Goal: Task Accomplishment & Management: Complete application form

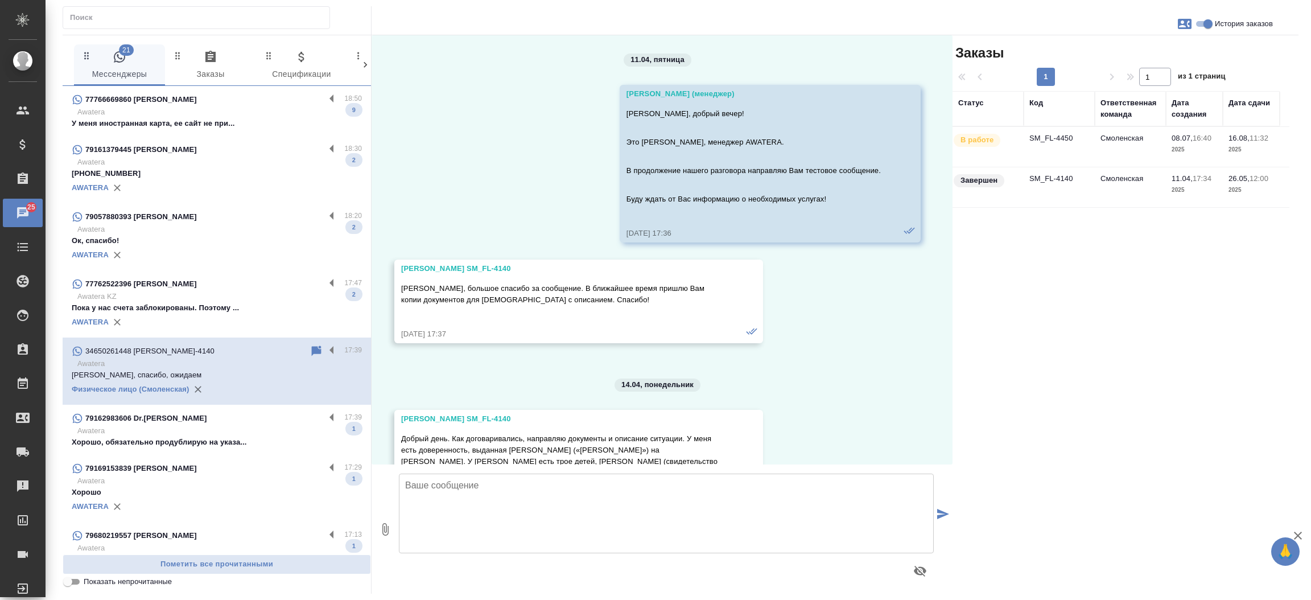
scroll to position [21469, 0]
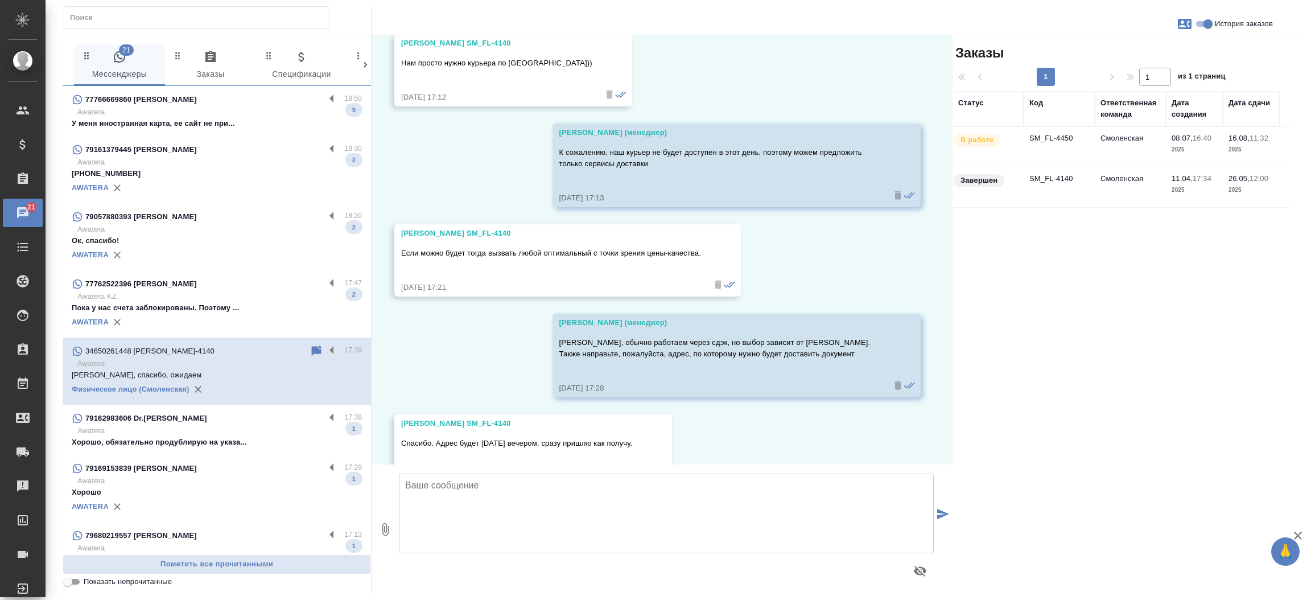
click at [197, 163] on p "Awatera" at bounding box center [219, 161] width 285 height 11
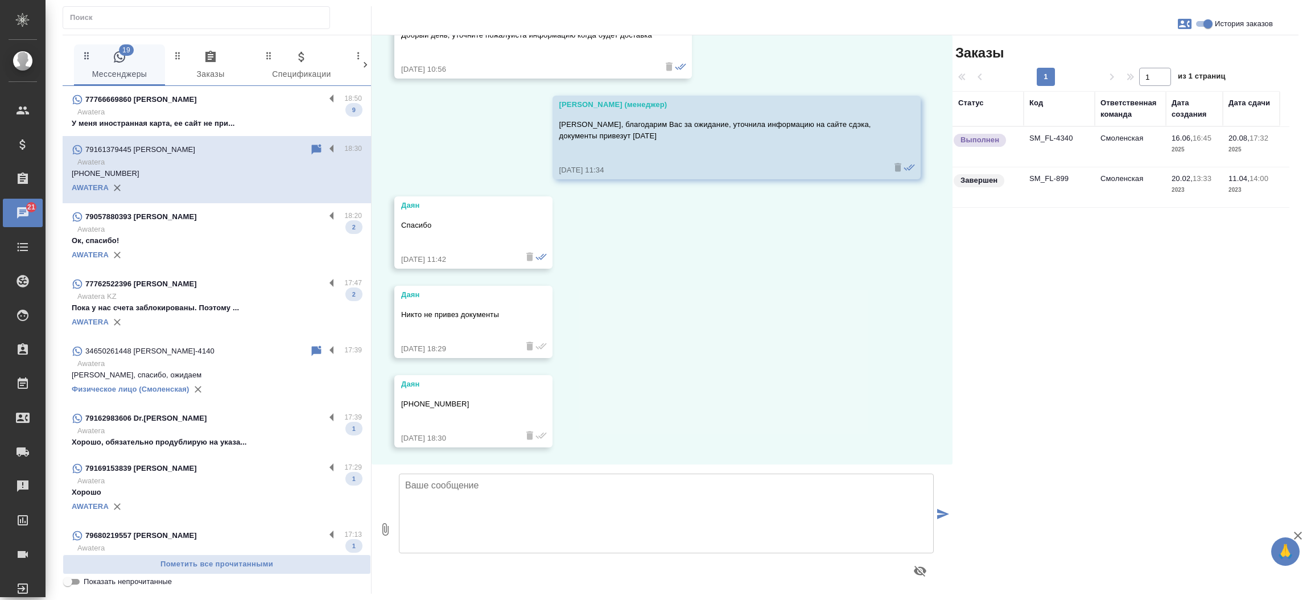
scroll to position [20287, 0]
click at [1039, 137] on td "SM_FL-4340" at bounding box center [1059, 147] width 71 height 40
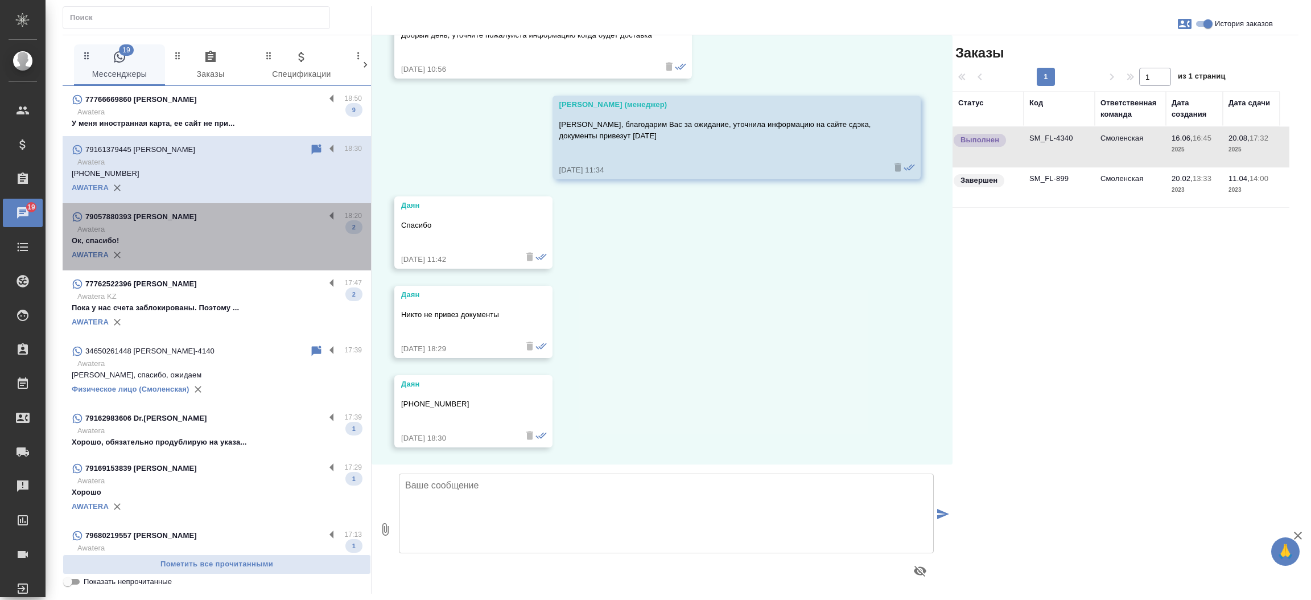
click at [229, 225] on p "Awatera" at bounding box center [219, 229] width 285 height 11
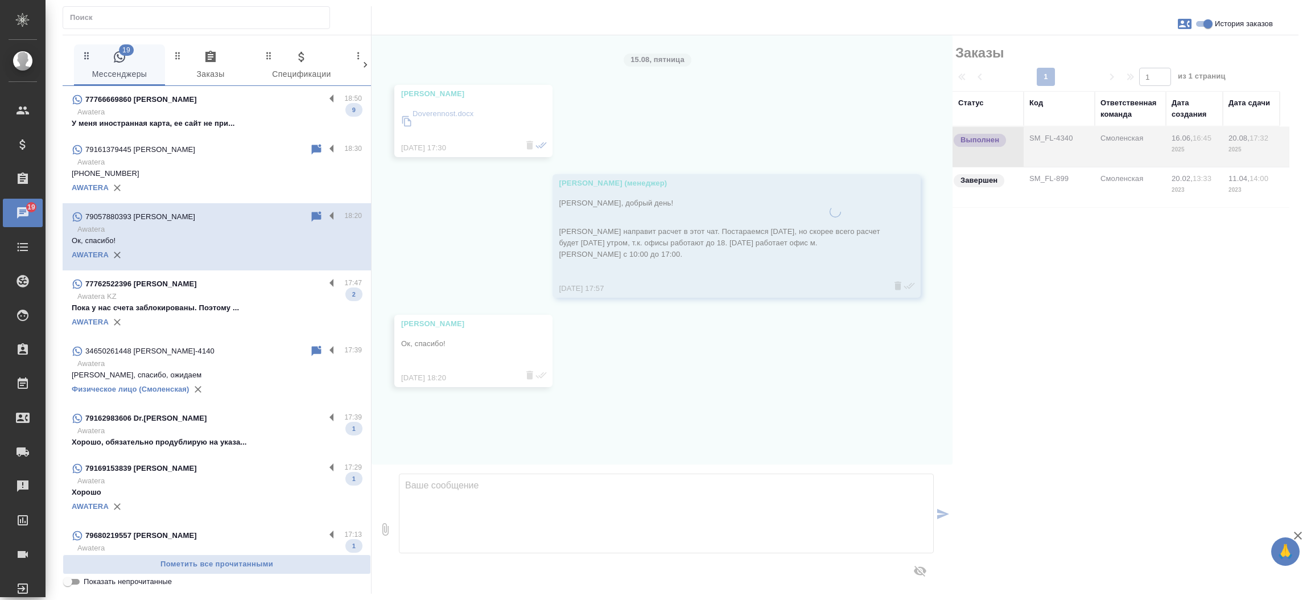
scroll to position [0, 0]
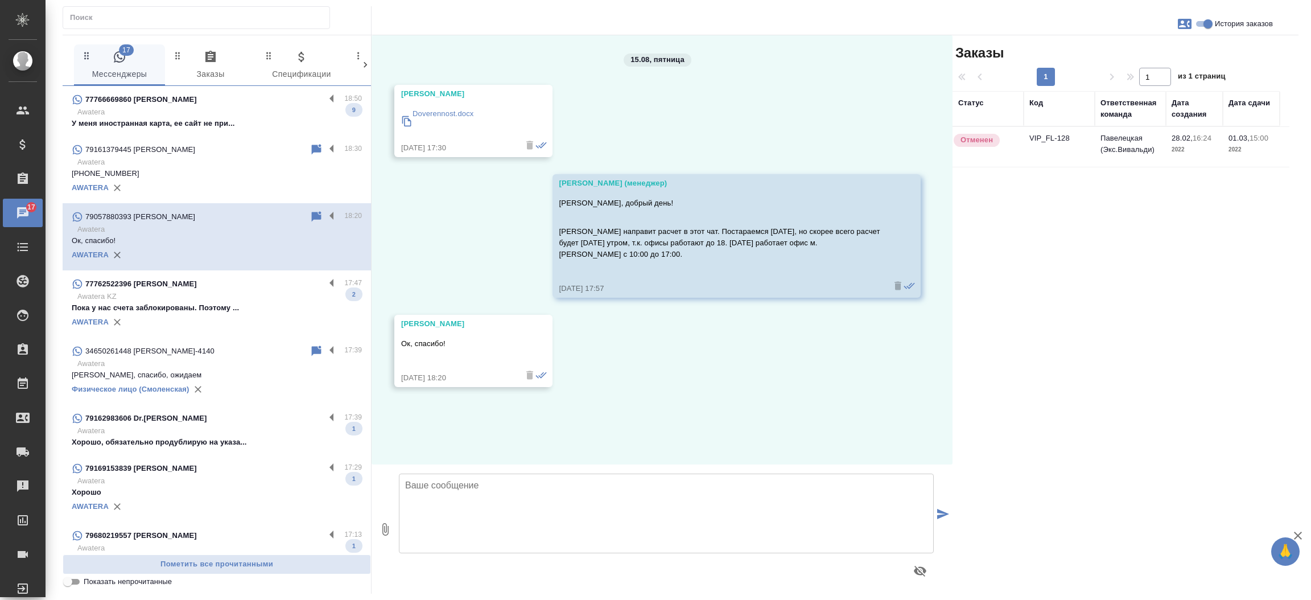
click at [213, 280] on div "77762522396 [PERSON_NAME]" at bounding box center [198, 284] width 253 height 14
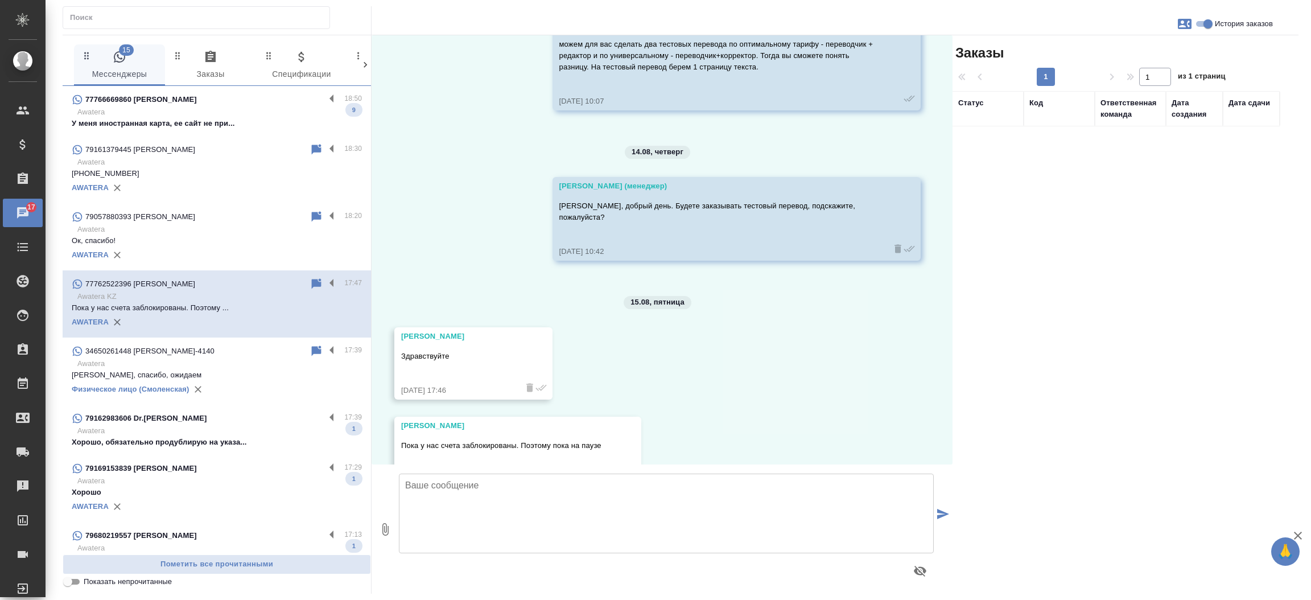
scroll to position [3772, 0]
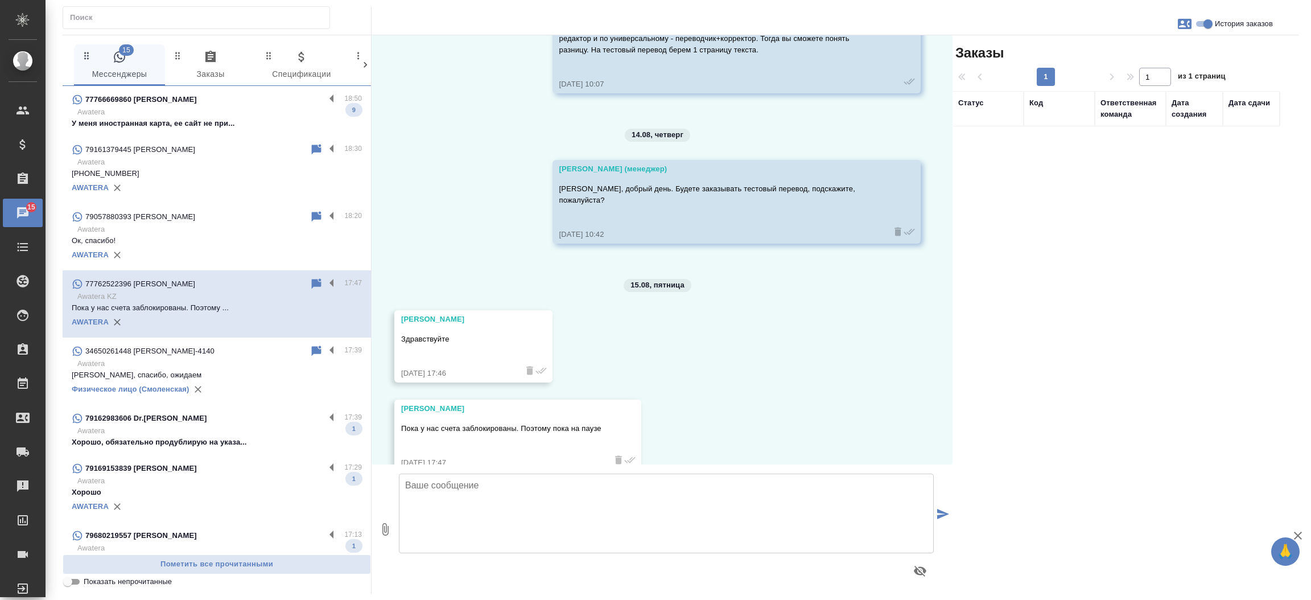
drag, startPoint x: 482, startPoint y: 293, endPoint x: 398, endPoint y: 296, distance: 84.3
click at [398, 310] on div "[PERSON_NAME] Здравствуйте [DATE] 17:46" at bounding box center [473, 346] width 158 height 72
copy div "[PERSON_NAME]"
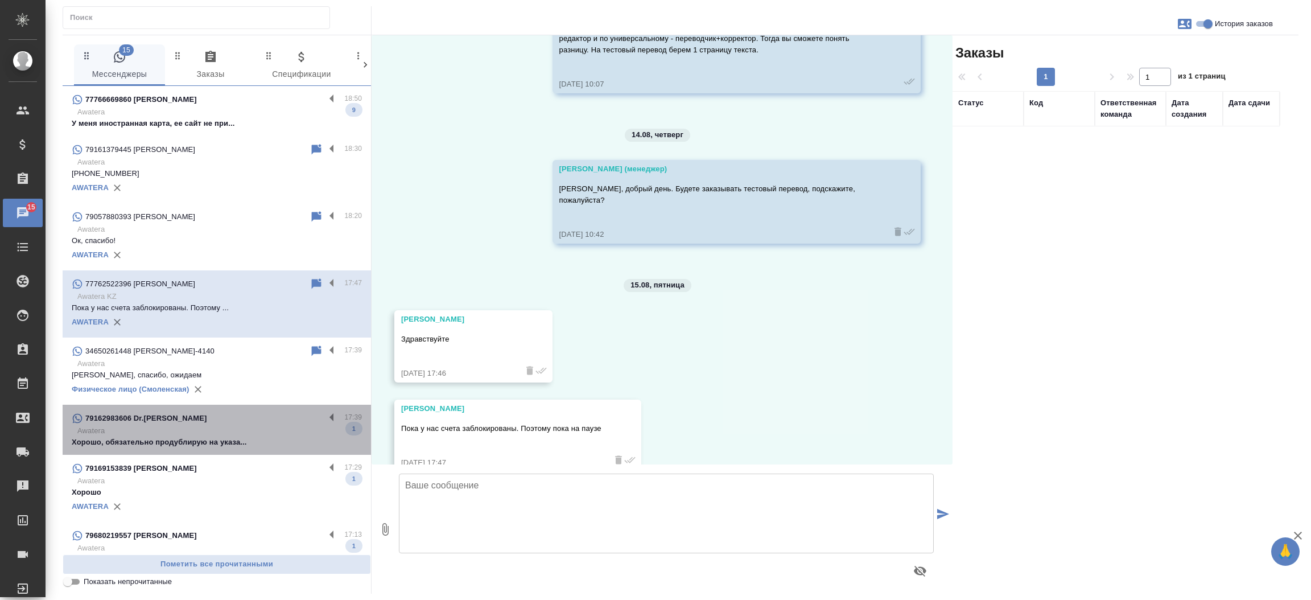
click at [223, 451] on div "79162983606 Dr.[PERSON_NAME] 17:39 Awatera Хорошо, обязательно продублирую на у…" at bounding box center [217, 430] width 308 height 50
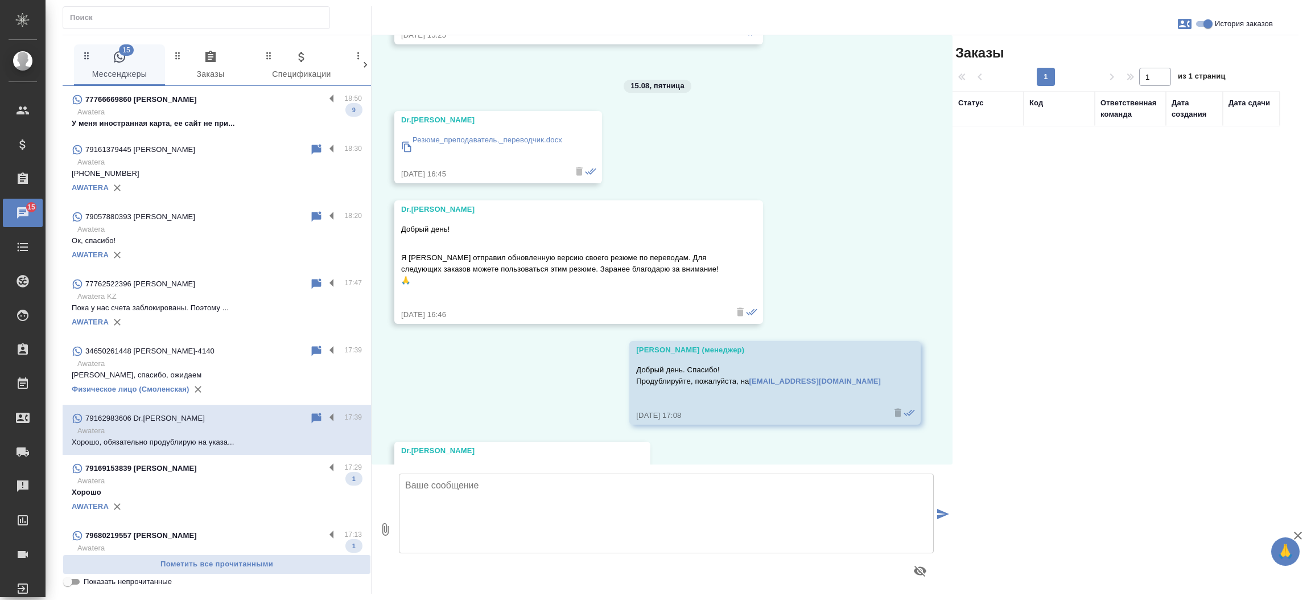
scroll to position [213, 0]
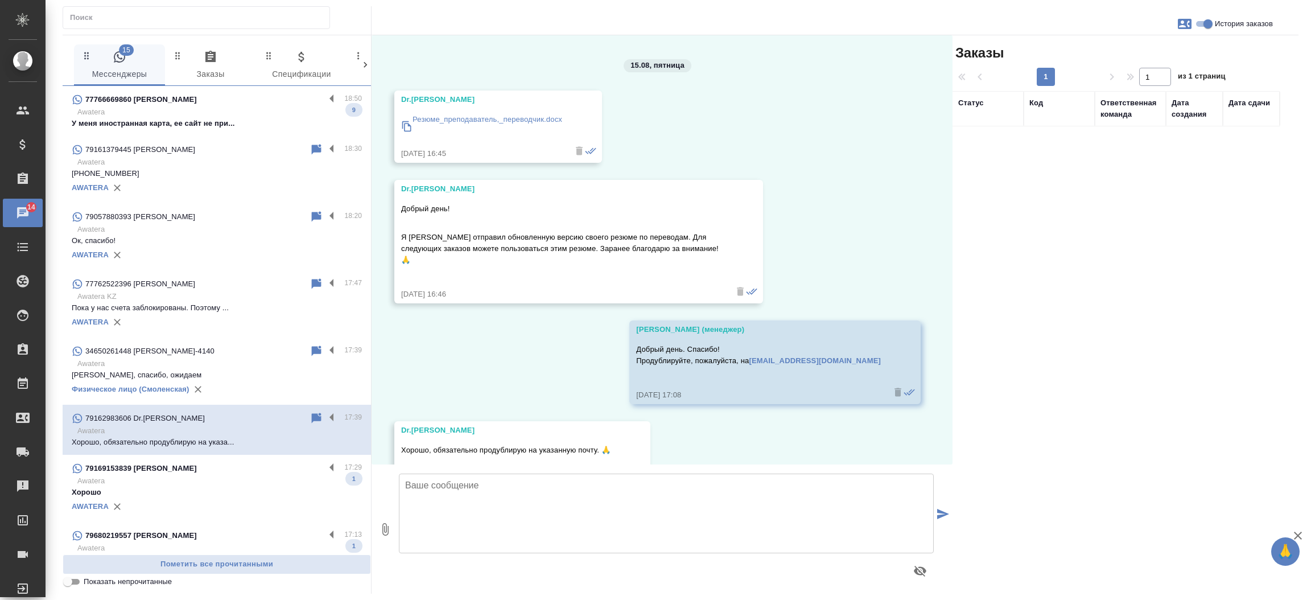
click at [203, 480] on p "Awatera" at bounding box center [219, 480] width 285 height 11
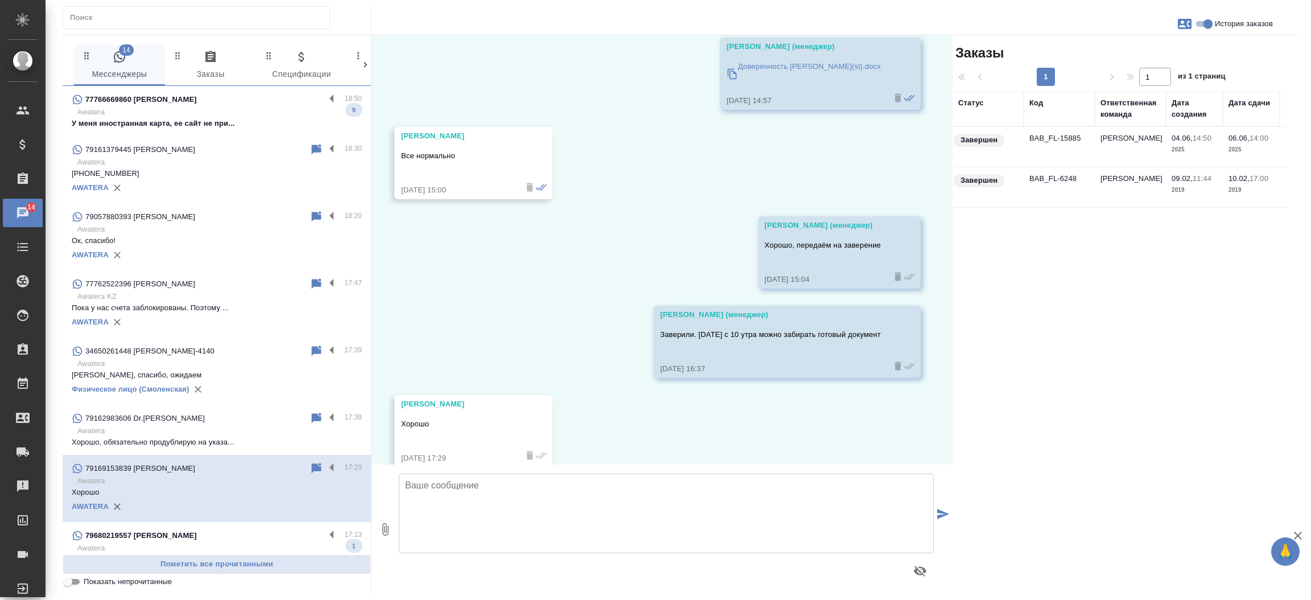
scroll to position [1982, 0]
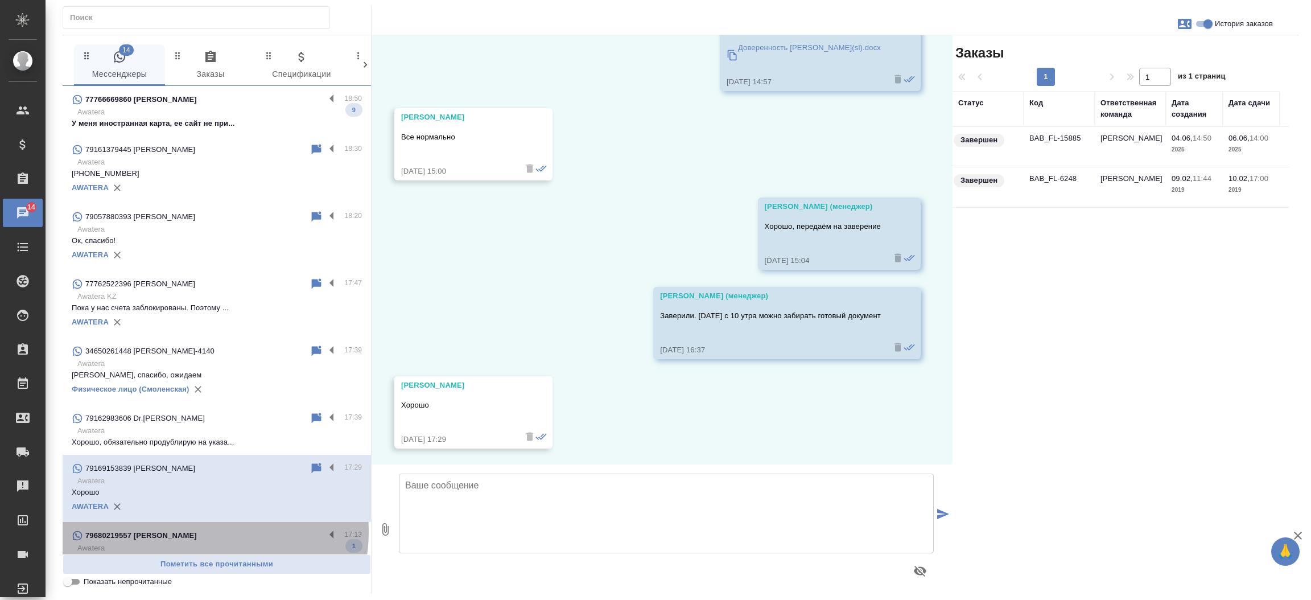
click at [199, 532] on div "79680219557 [PERSON_NAME]" at bounding box center [198, 536] width 253 height 14
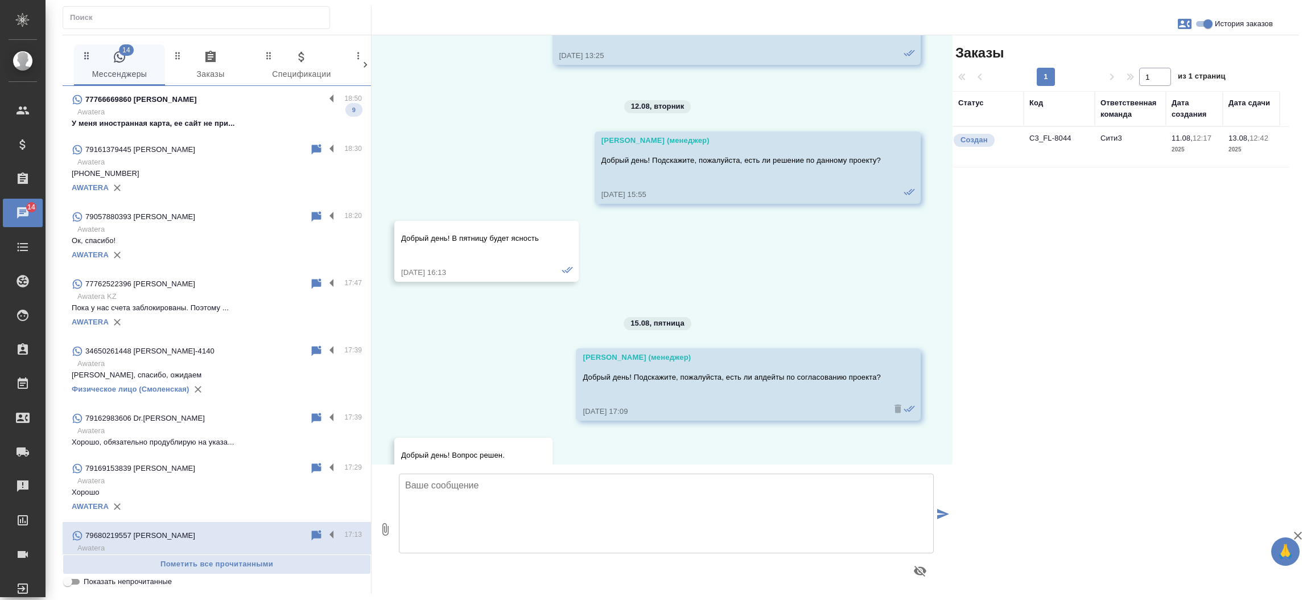
scroll to position [852, 0]
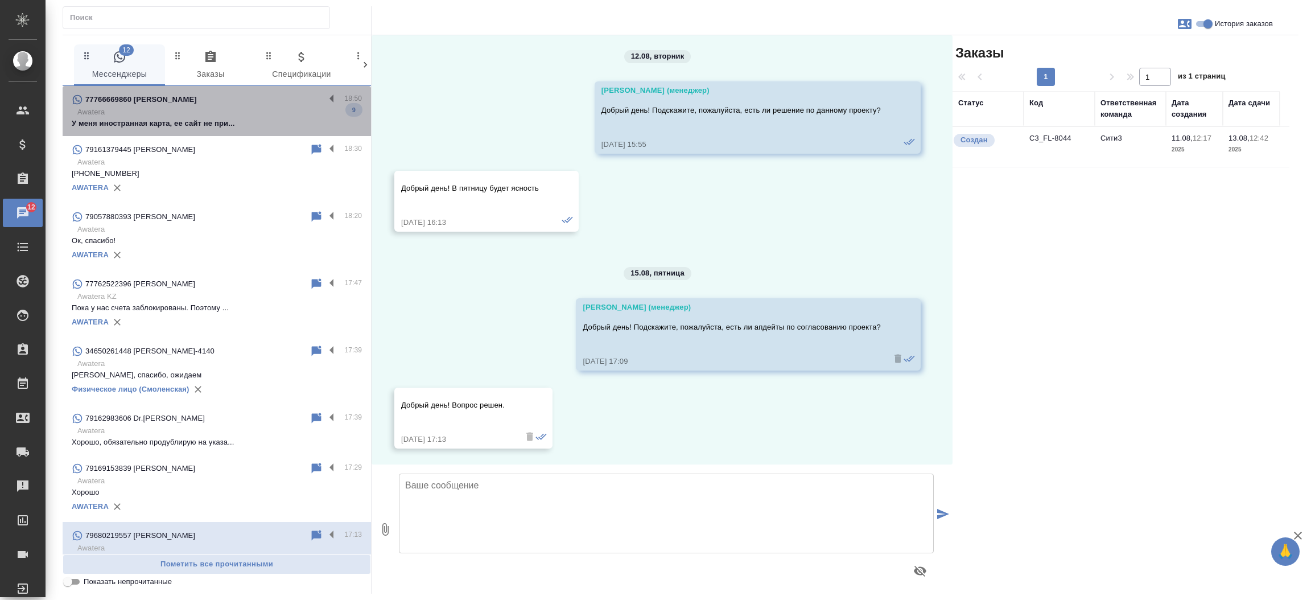
click at [279, 128] on p "У меня иностранная карта, ее сайт не при..." at bounding box center [217, 123] width 290 height 11
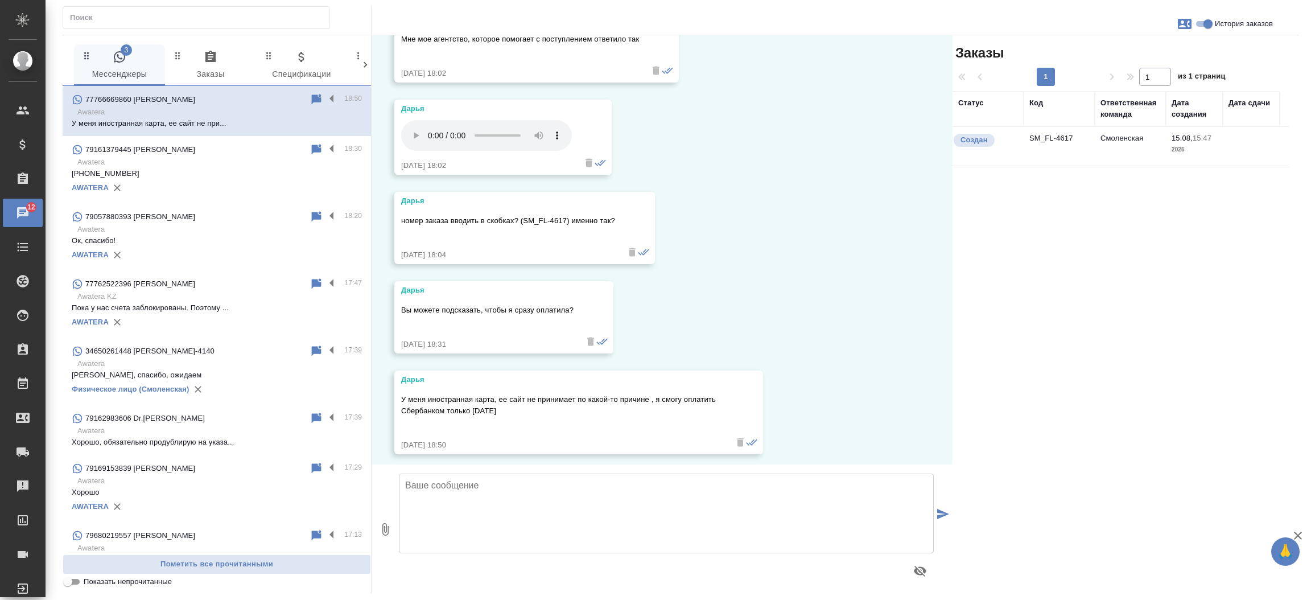
scroll to position [3816, 0]
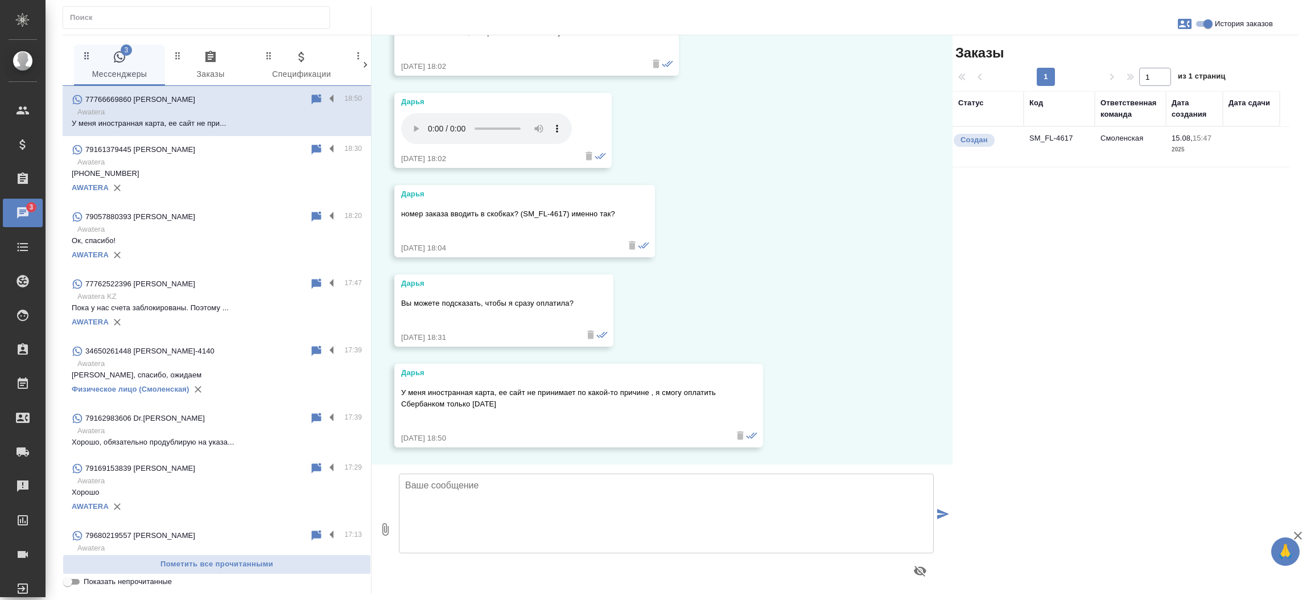
click at [1051, 136] on td "SM_FL-4617" at bounding box center [1059, 147] width 71 height 40
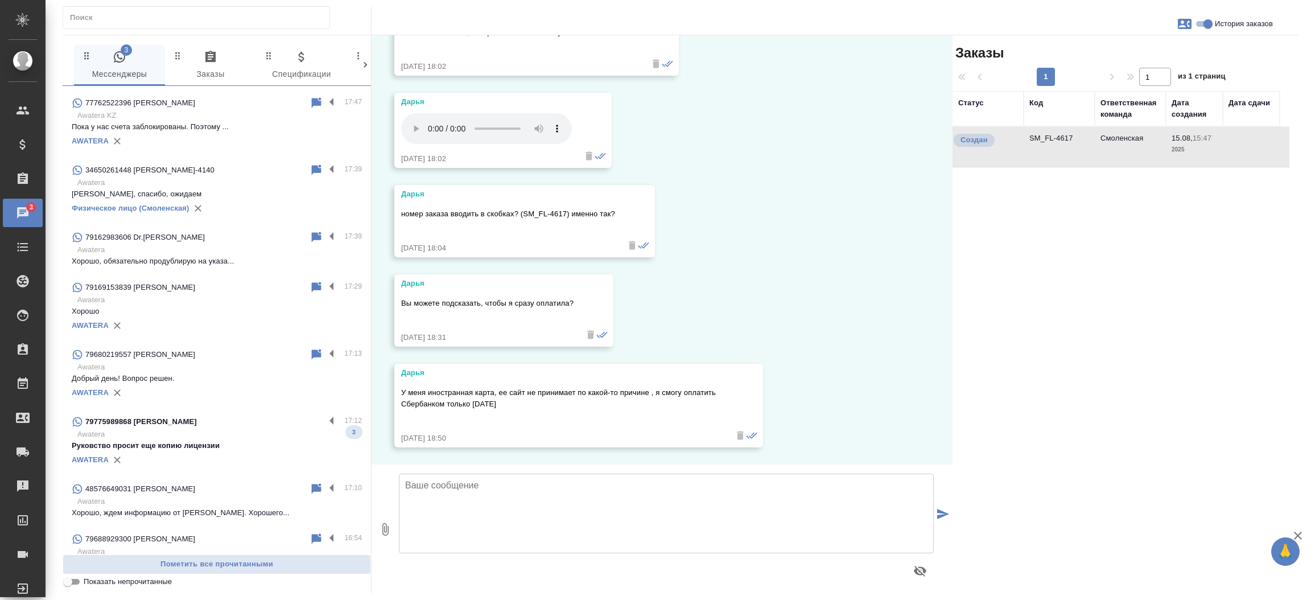
scroll to position [289, 0]
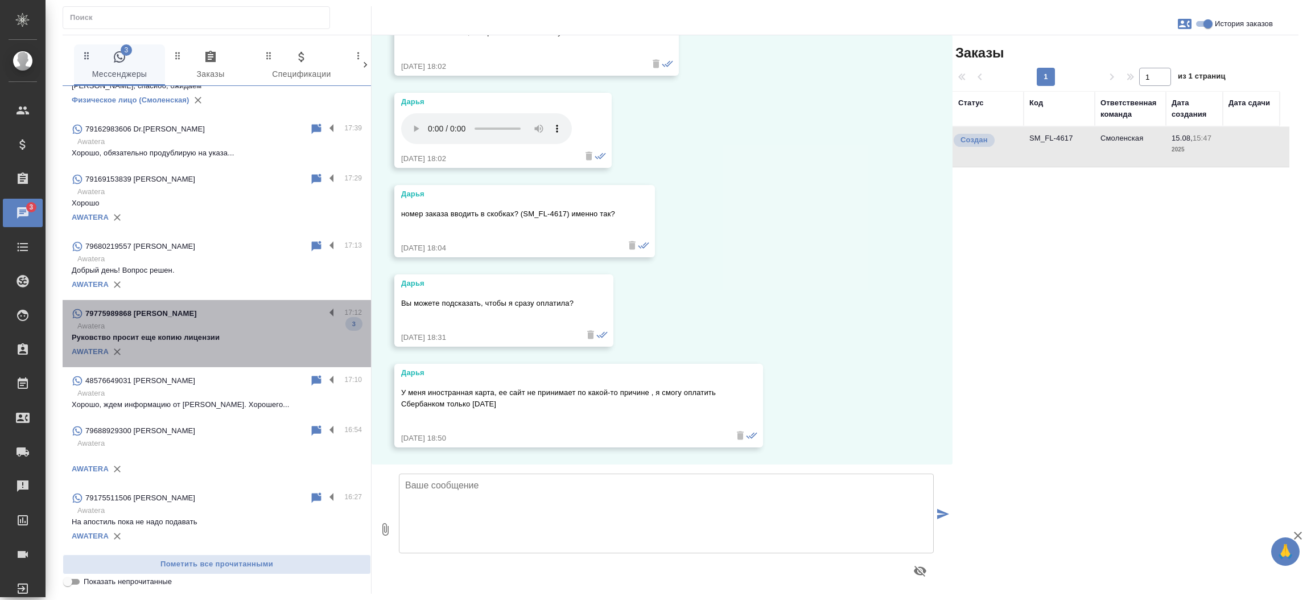
click at [221, 334] on p "Руковство просит еще копию лицензии" at bounding box center [217, 337] width 290 height 11
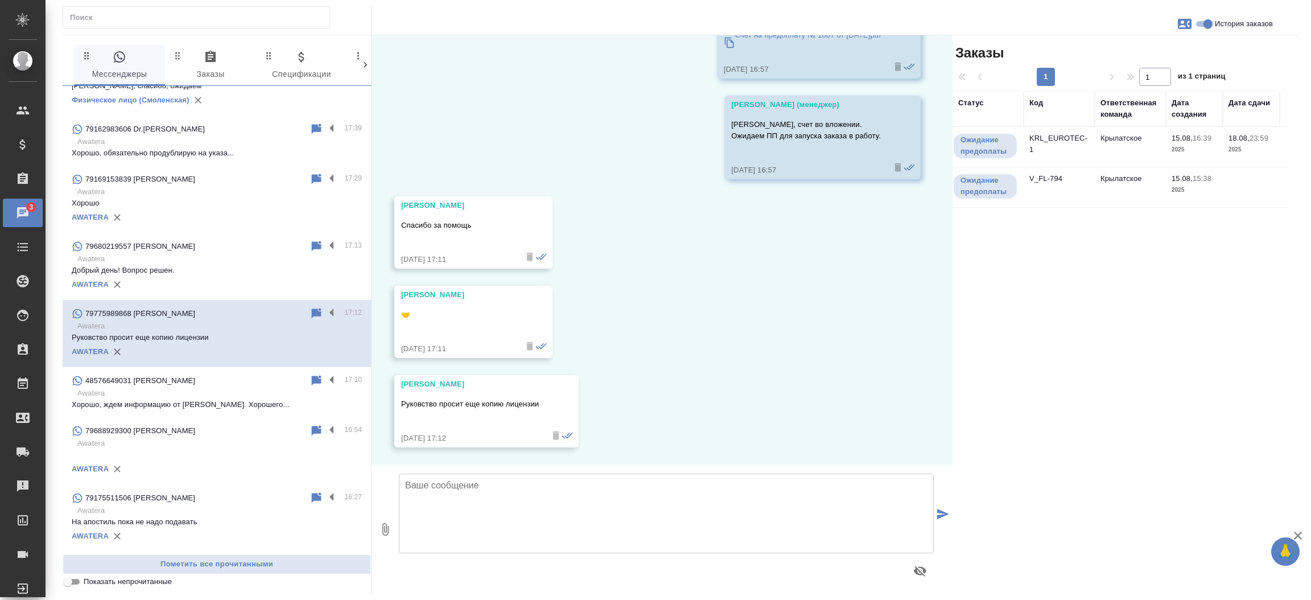
scroll to position [2044, 0]
click at [1039, 141] on td "KRL_EUROTEC-1" at bounding box center [1059, 147] width 71 height 40
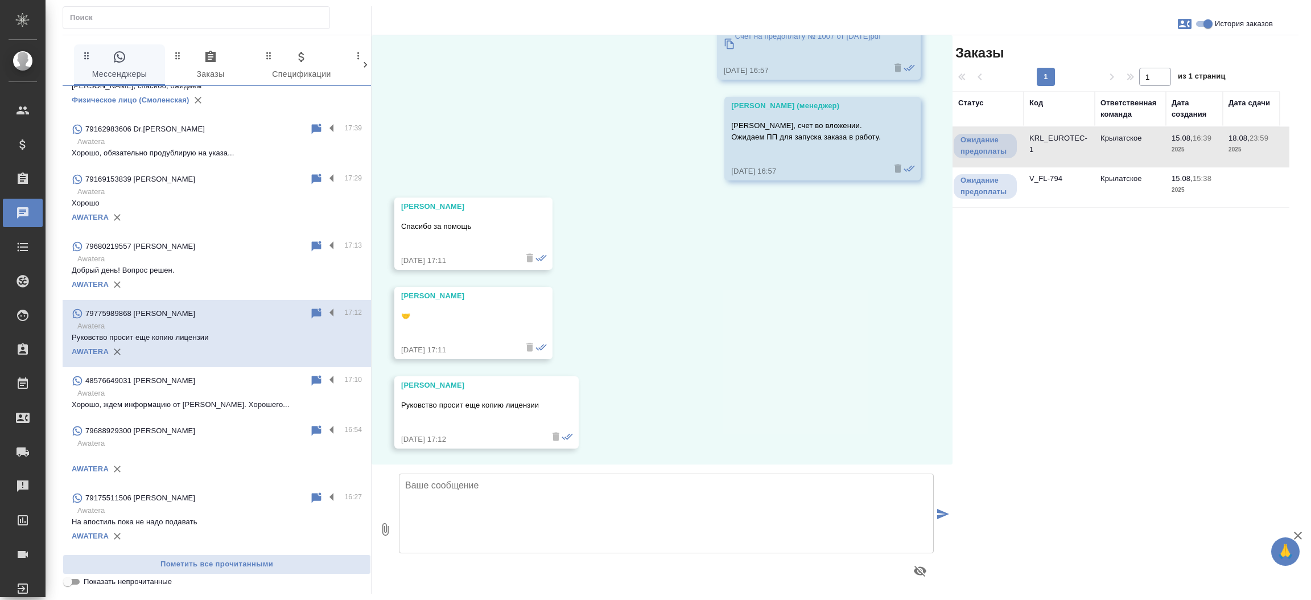
click at [1039, 141] on td "KRL_EUROTEC-1" at bounding box center [1059, 147] width 71 height 40
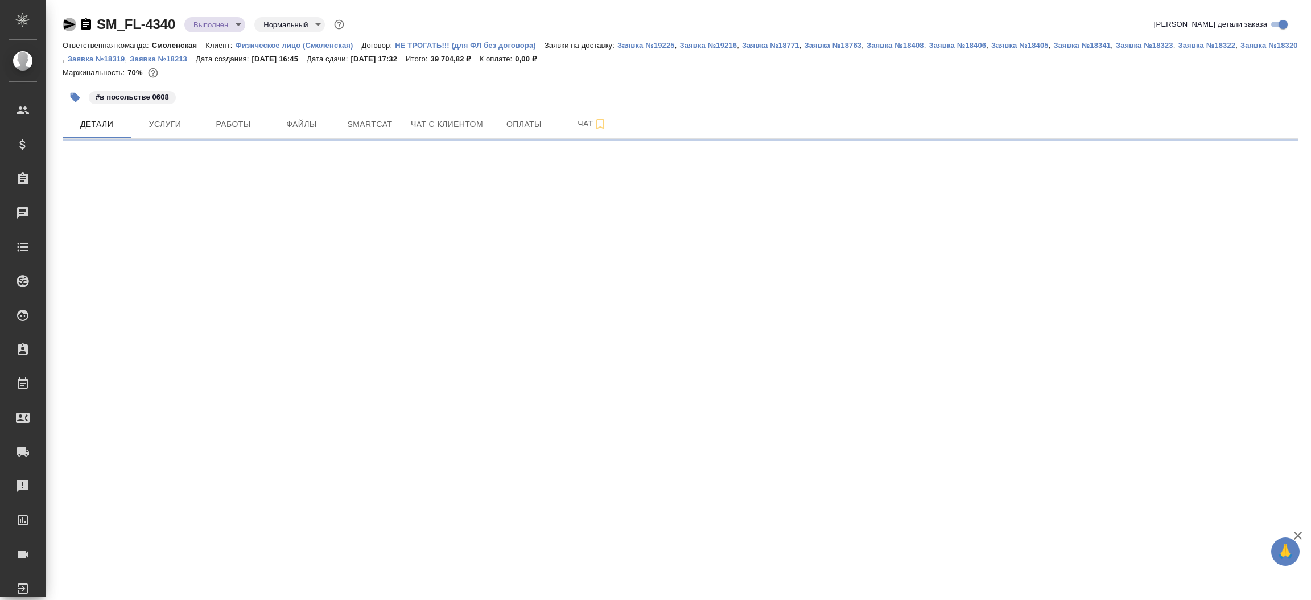
click at [67, 23] on icon "button" at bounding box center [70, 24] width 12 height 10
select select "RU"
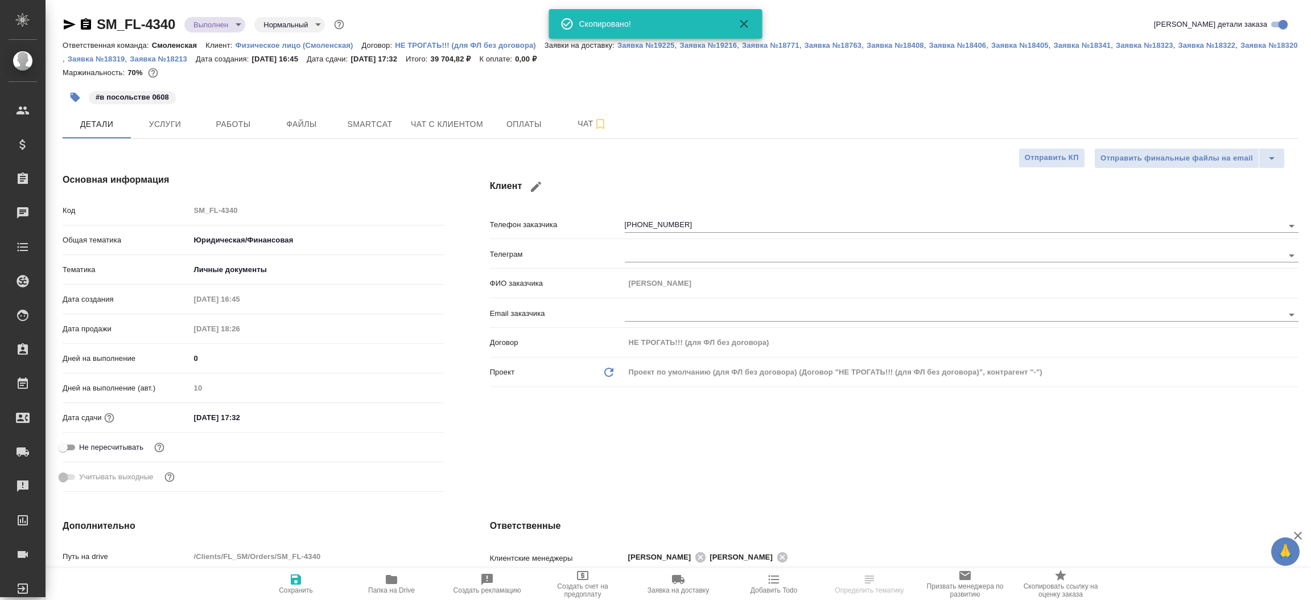
type textarea "x"
type input "Шаблонные документы"
type textarea "x"
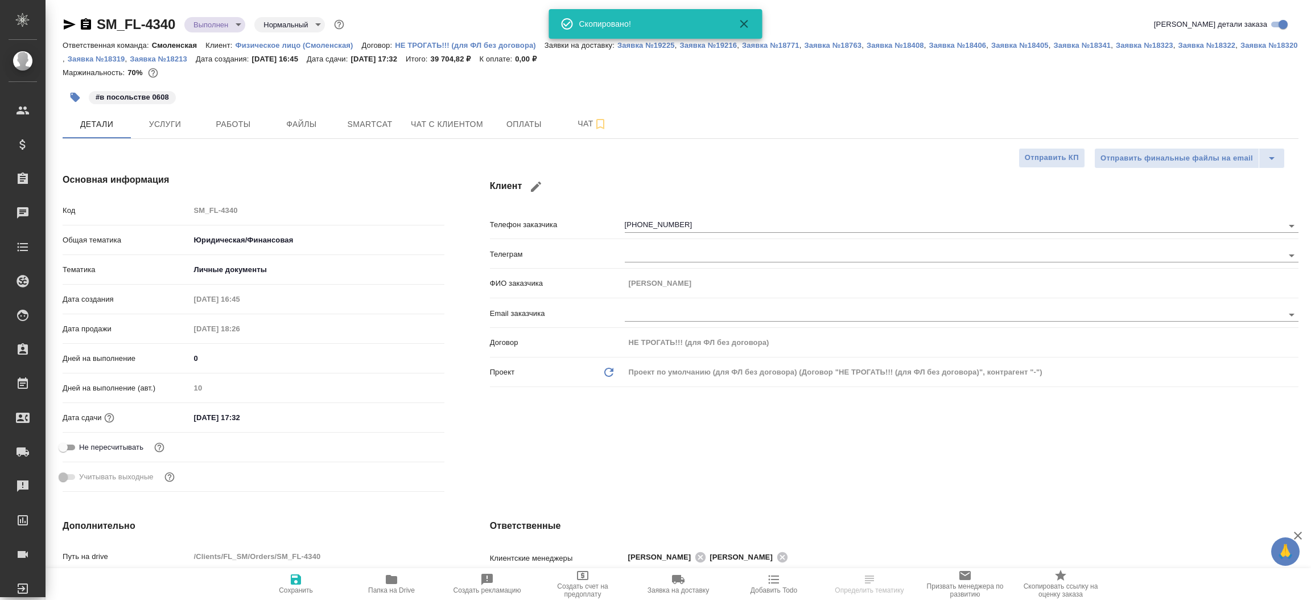
type textarea "x"
type input "Газизов Ринат"
type input "Козлова Мария"
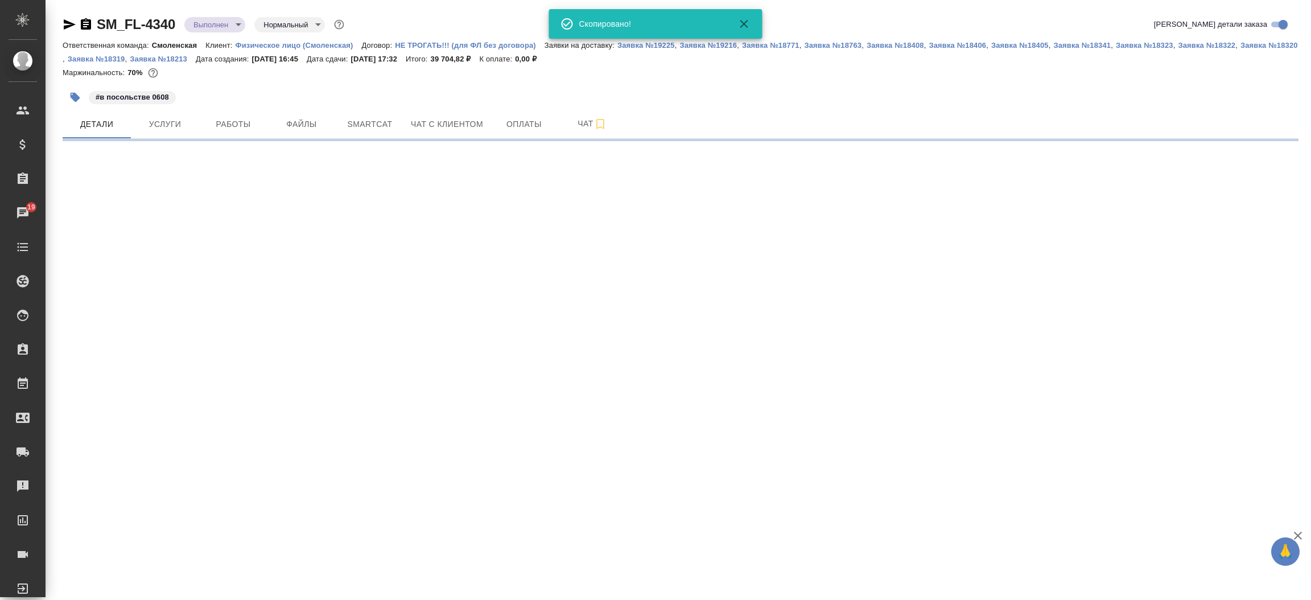
select select "RU"
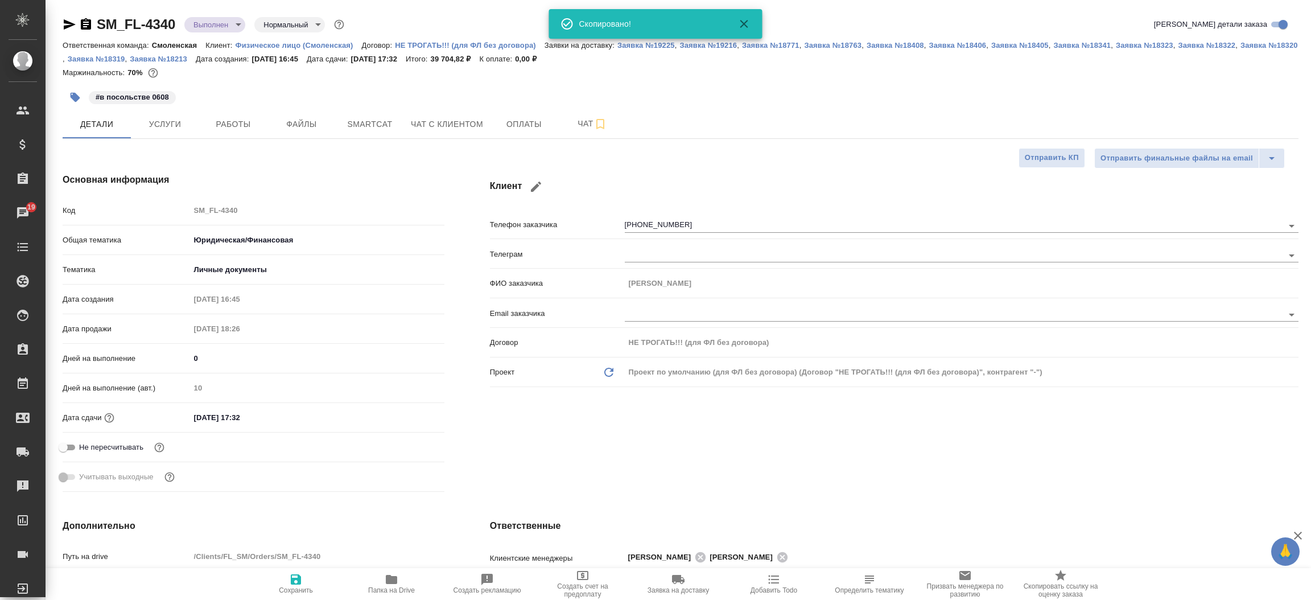
type textarea "x"
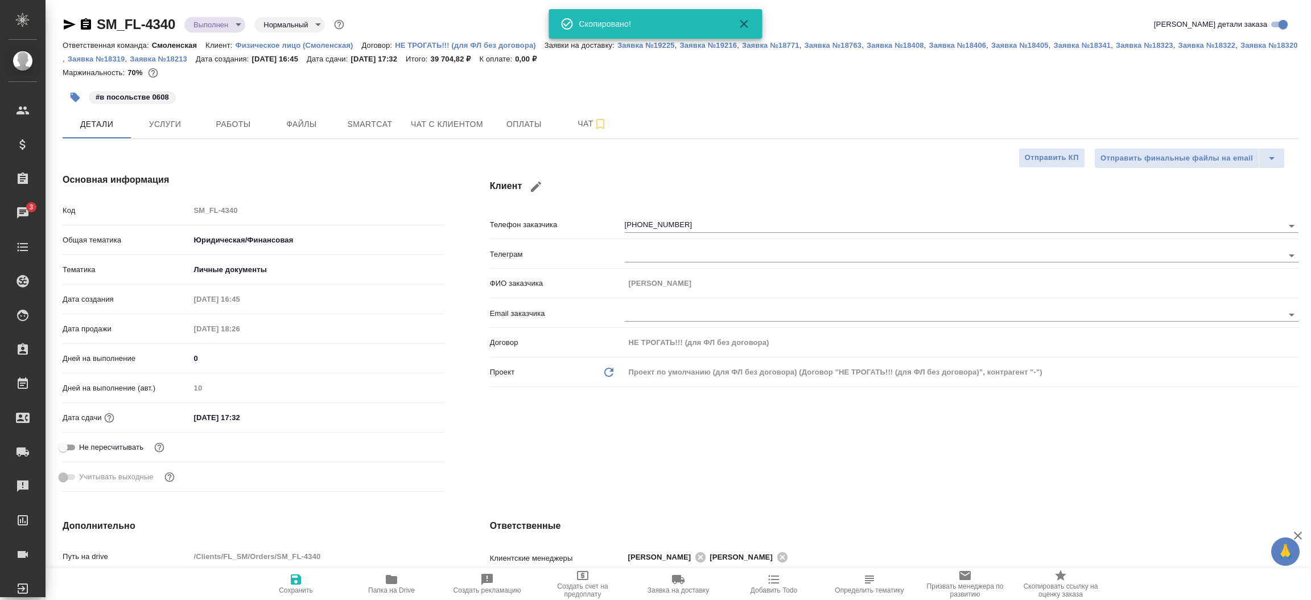
type textarea "x"
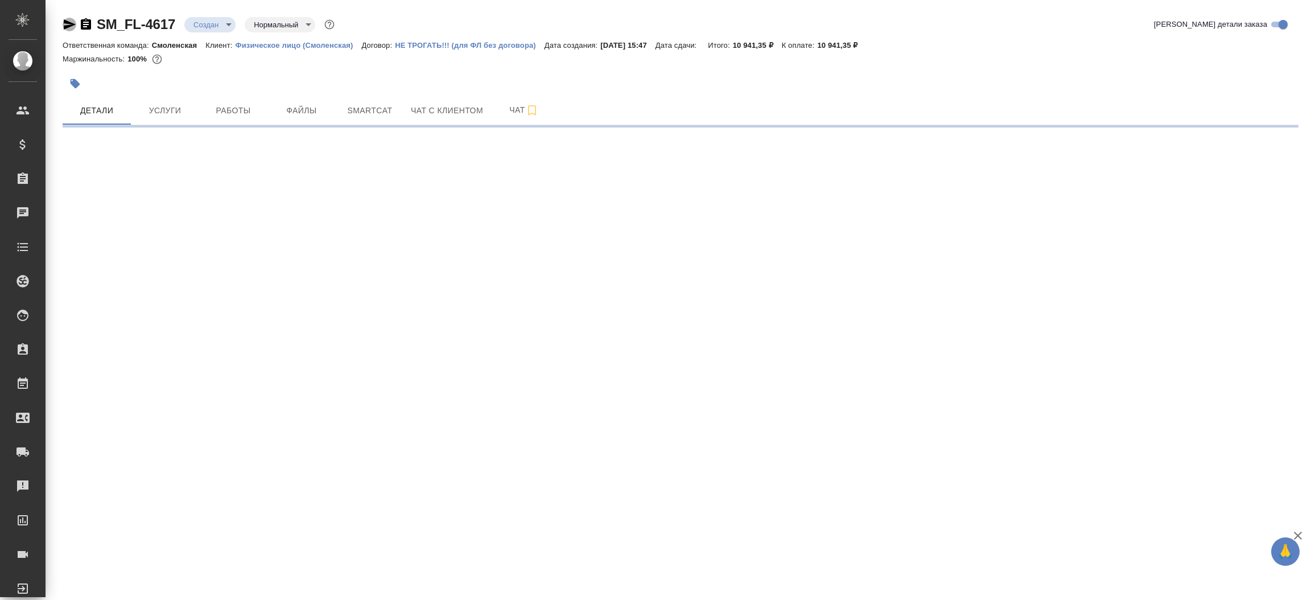
click at [67, 20] on icon "button" at bounding box center [70, 25] width 14 height 14
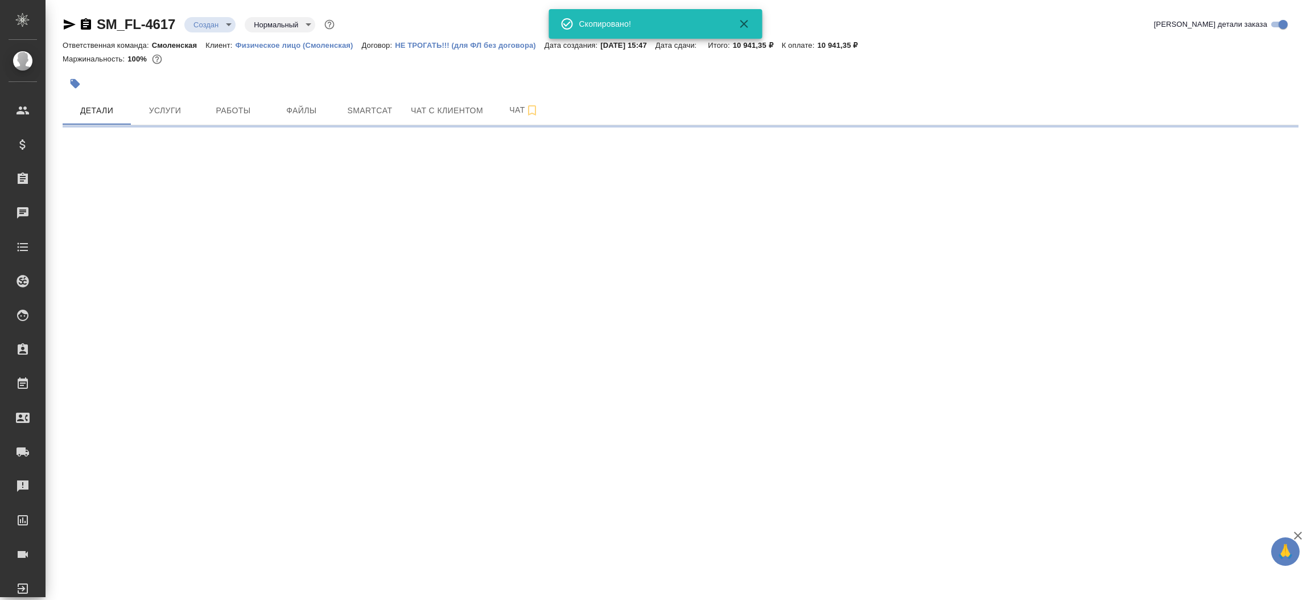
select select "RU"
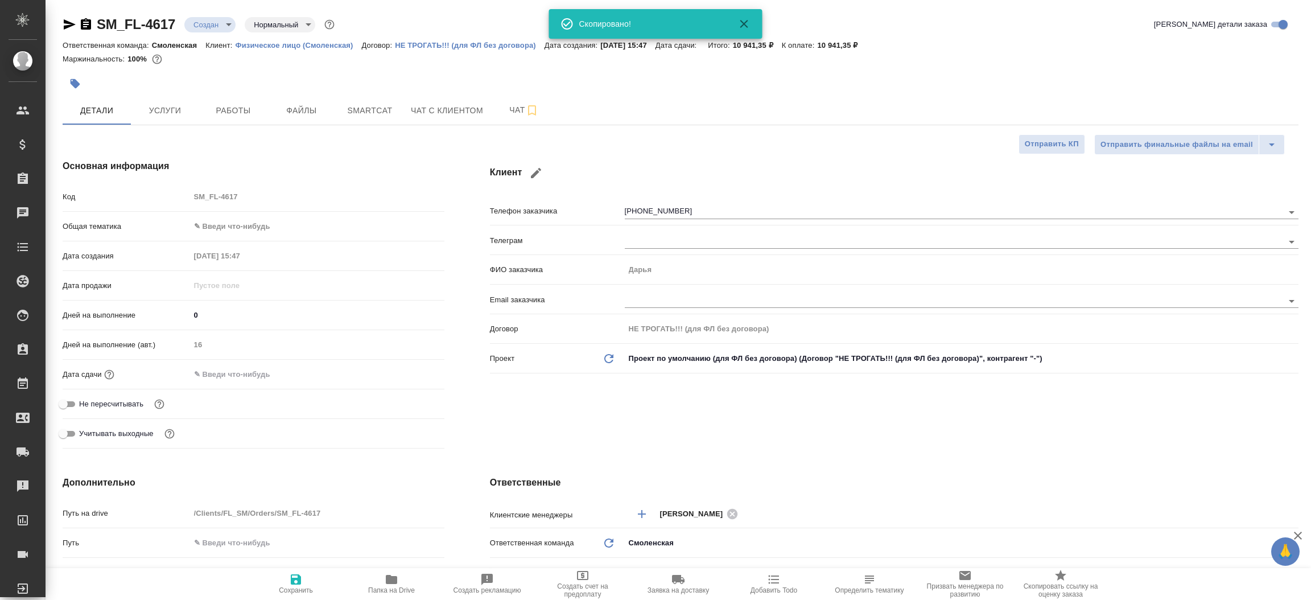
type textarea "x"
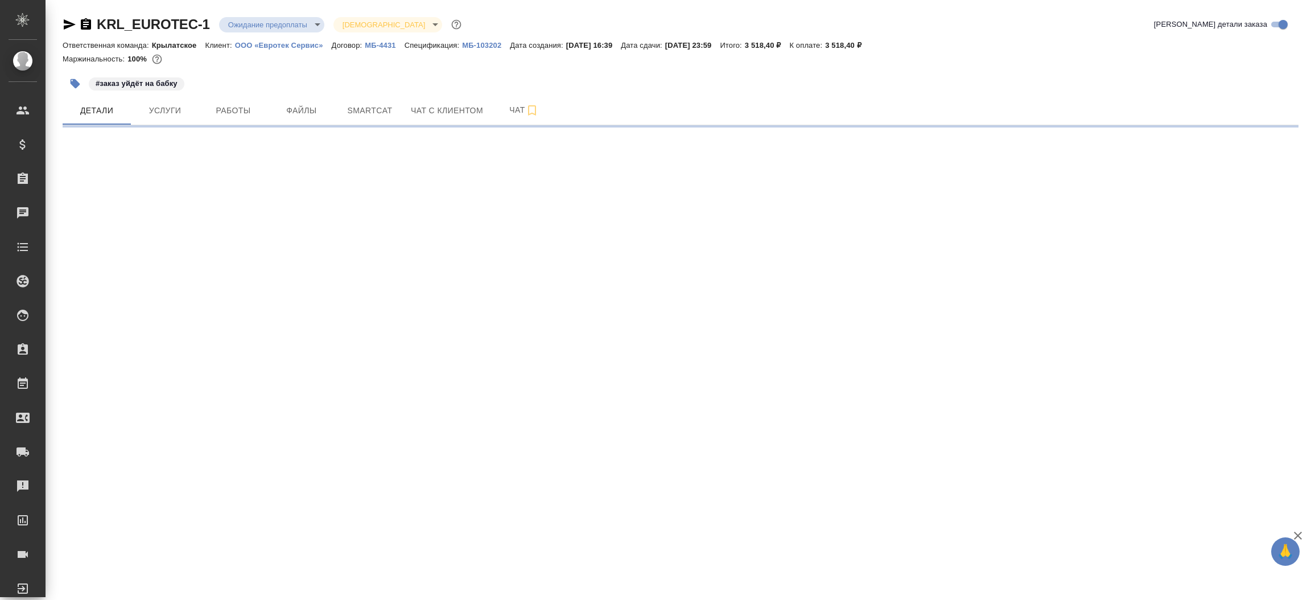
select select "RU"
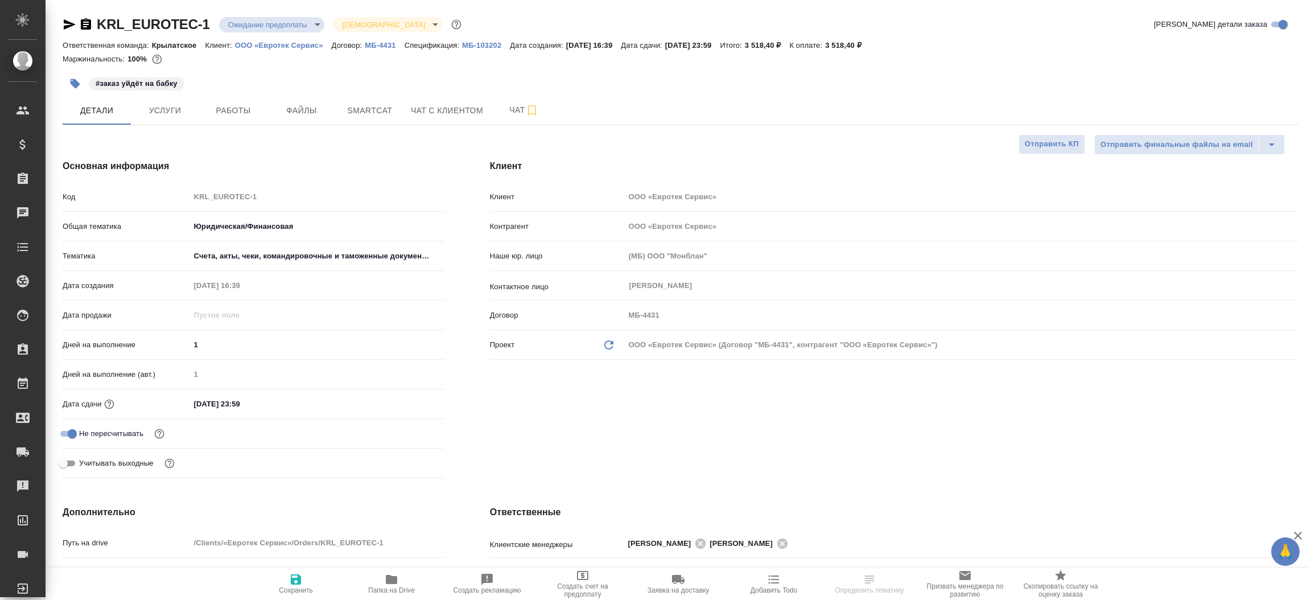
type textarea "x"
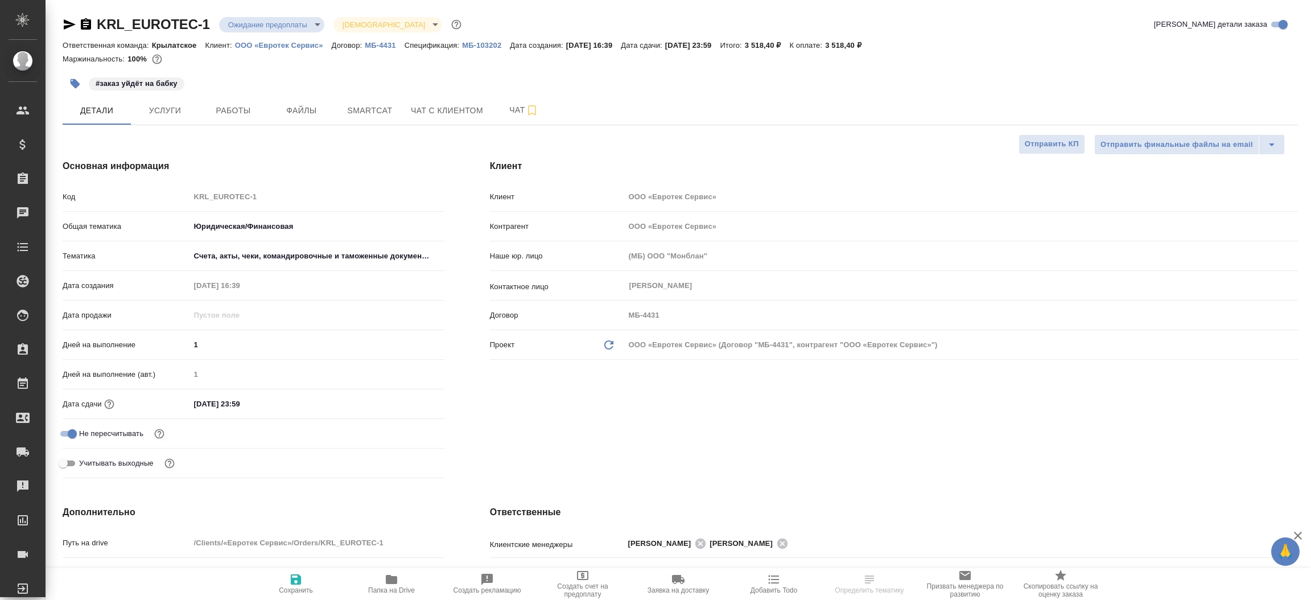
type textarea "x"
click at [67, 25] on icon "button" at bounding box center [70, 24] width 12 height 10
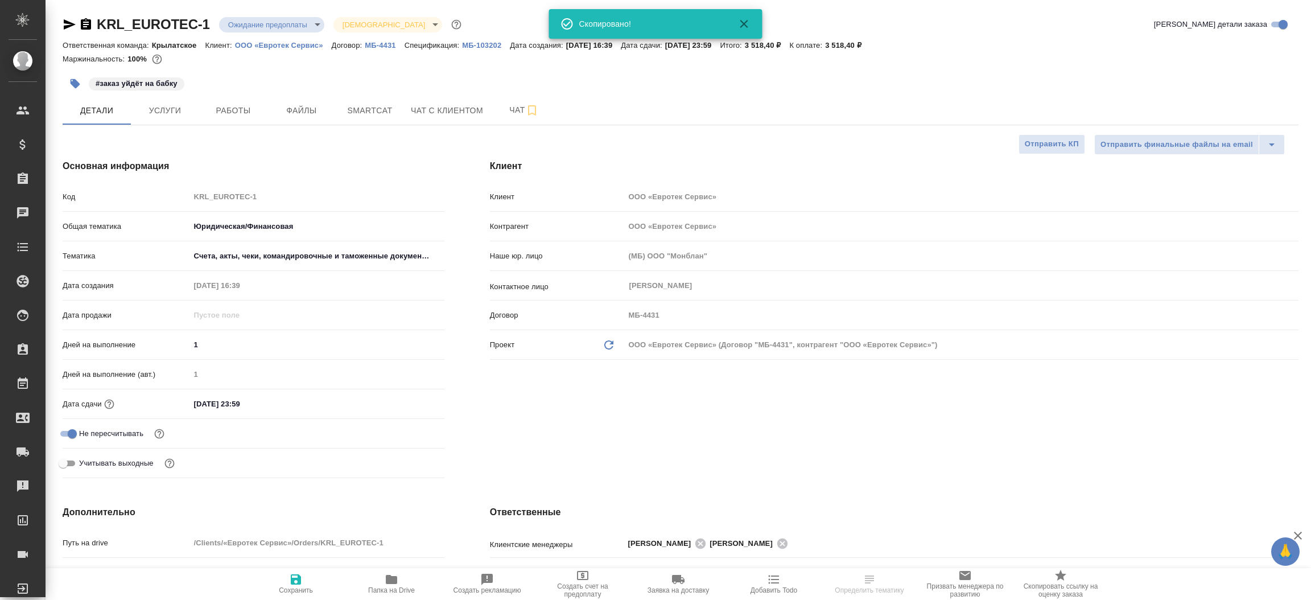
type textarea "x"
select select "RU"
type textarea "x"
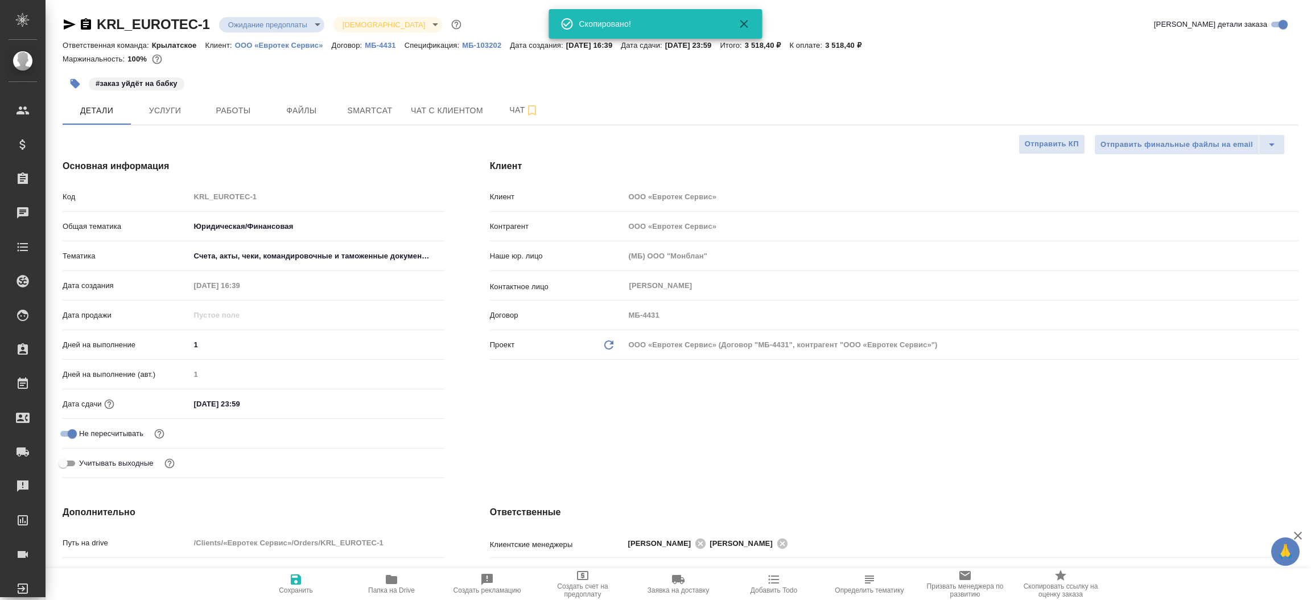
type textarea "x"
